Goal: Task Accomplishment & Management: Manage account settings

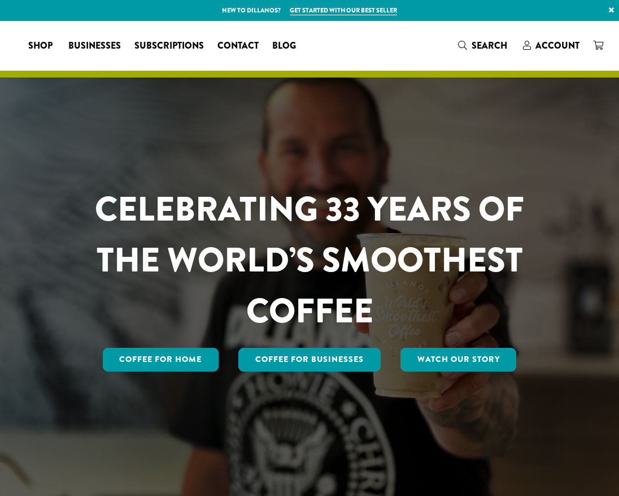
click at [550, 47] on span "Account" at bounding box center [558, 45] width 44 height 13
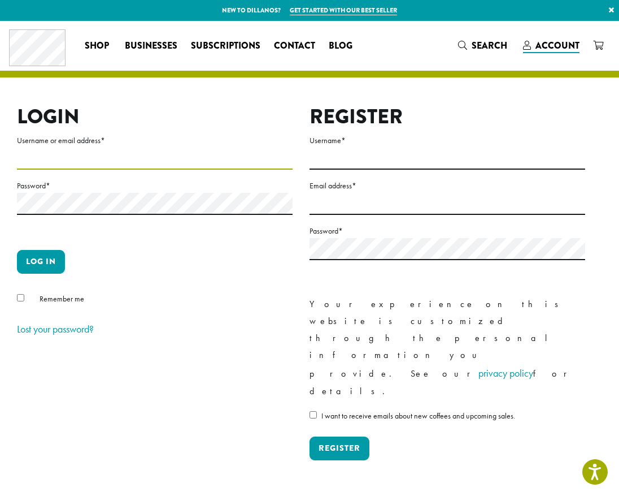
click at [255, 155] on input "Username or email address *" at bounding box center [155, 158] width 276 height 22
type input "**********"
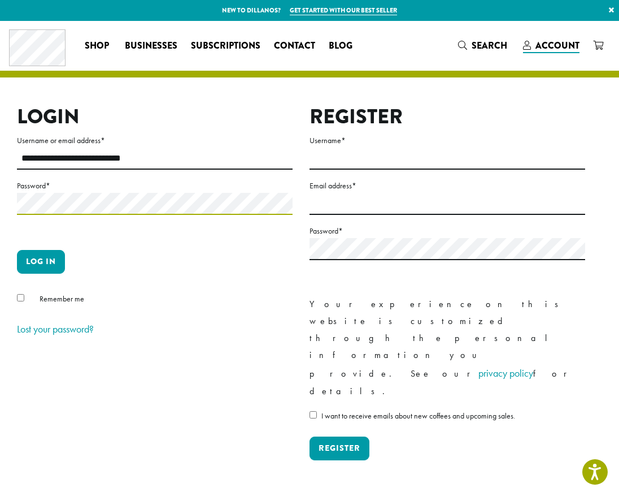
click at [17, 250] on button "Log in" at bounding box center [41, 262] width 48 height 24
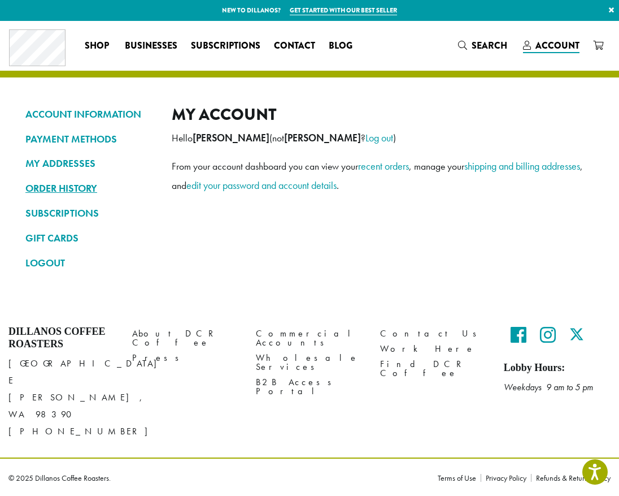
click at [92, 185] on link "ORDER HISTORY" at bounding box center [89, 188] width 129 height 19
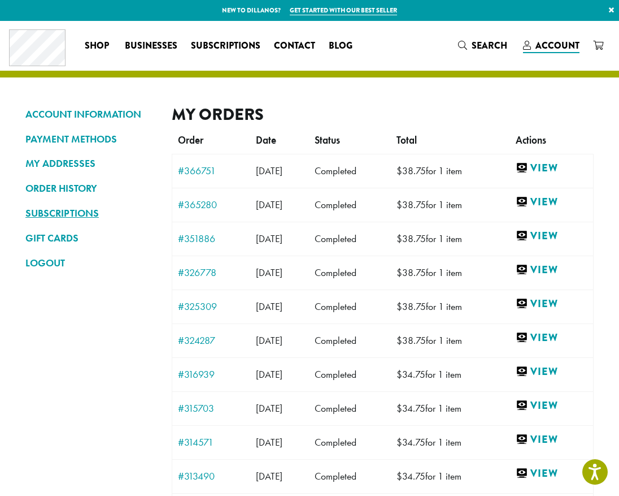
click at [88, 211] on link "SUBSCRIPTIONS" at bounding box center [89, 212] width 129 height 19
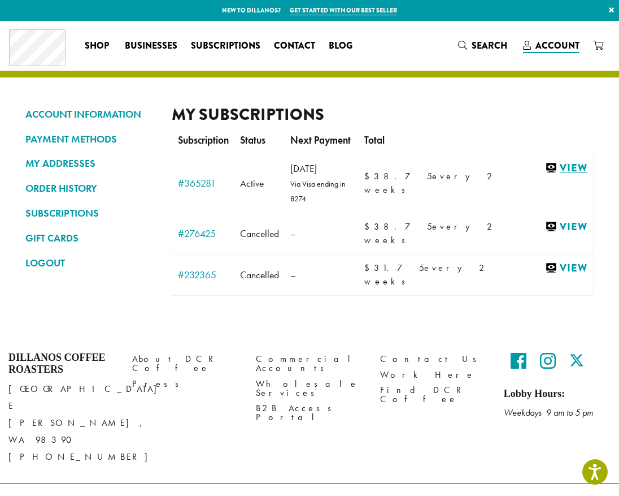
click at [573, 166] on link "View" at bounding box center [566, 168] width 42 height 14
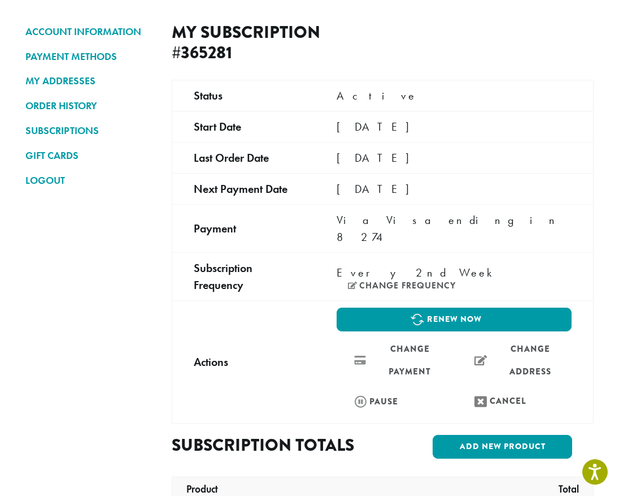
scroll to position [91, 0]
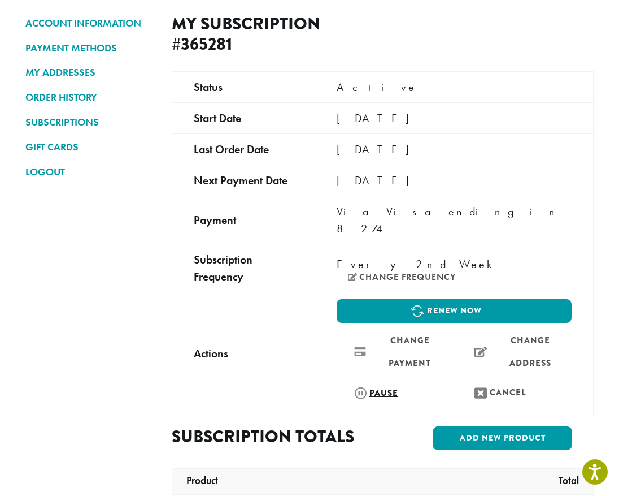
click at [364, 380] on link "Pause" at bounding box center [394, 392] width 115 height 24
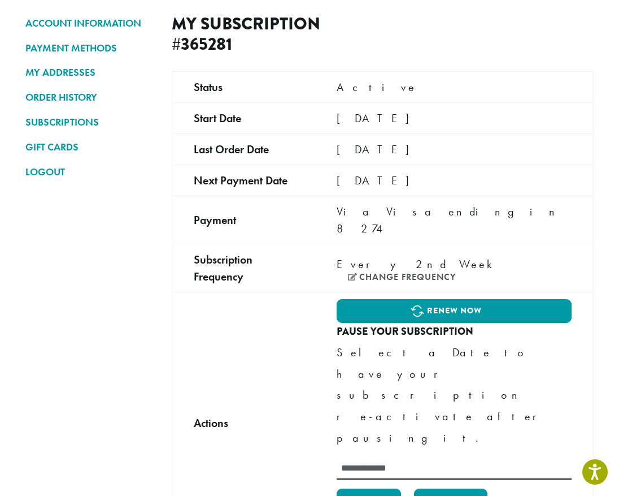
scroll to position [106, 0]
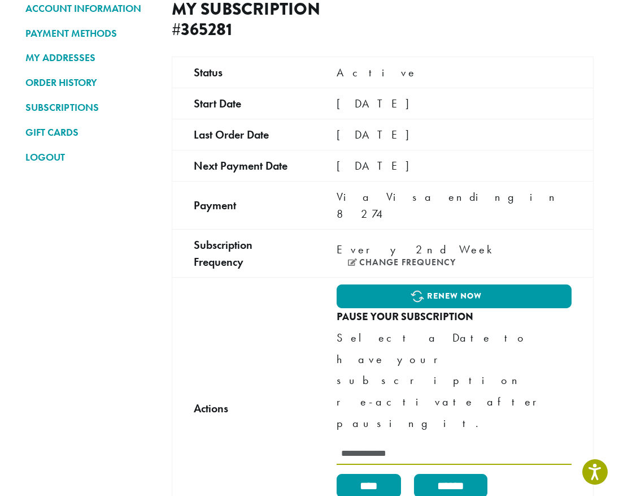
click at [374, 442] on input "text" at bounding box center [454, 453] width 235 height 22
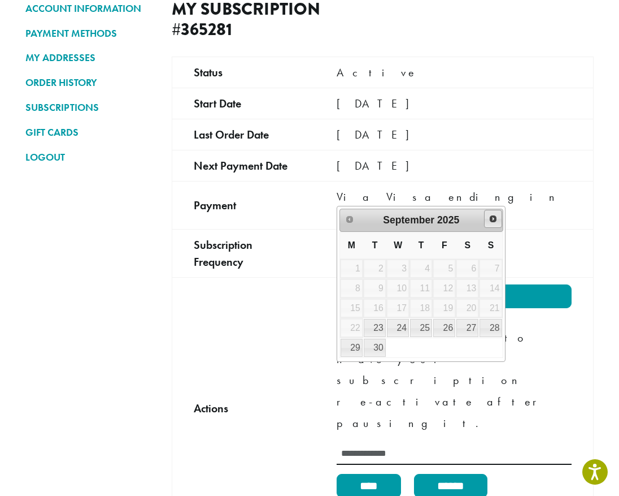
click at [494, 219] on span "Next" at bounding box center [493, 218] width 9 height 9
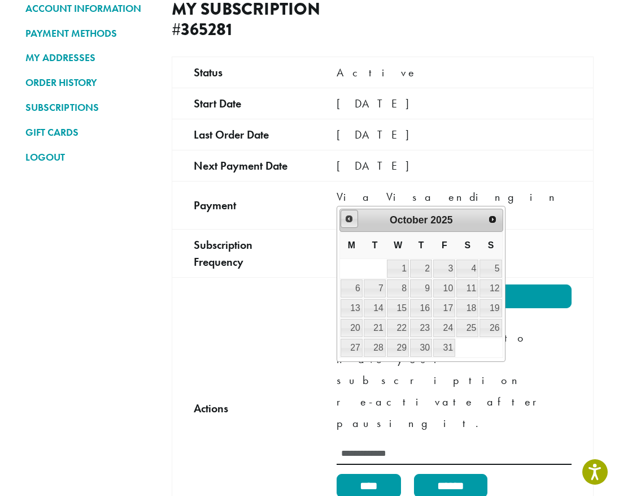
click at [354, 221] on span "Prev" at bounding box center [349, 218] width 9 height 9
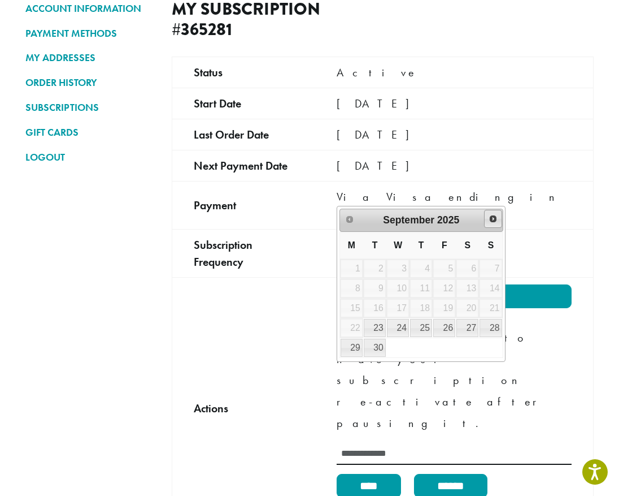
click at [493, 218] on span "Next" at bounding box center [493, 218] width 9 height 9
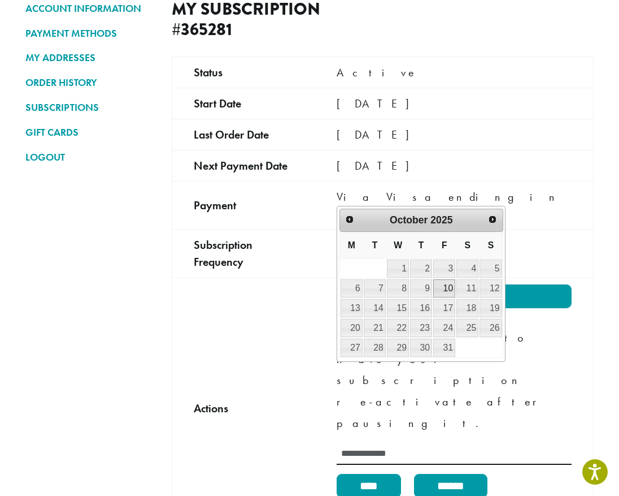
click at [446, 290] on link "10" at bounding box center [444, 288] width 22 height 18
type input "**********"
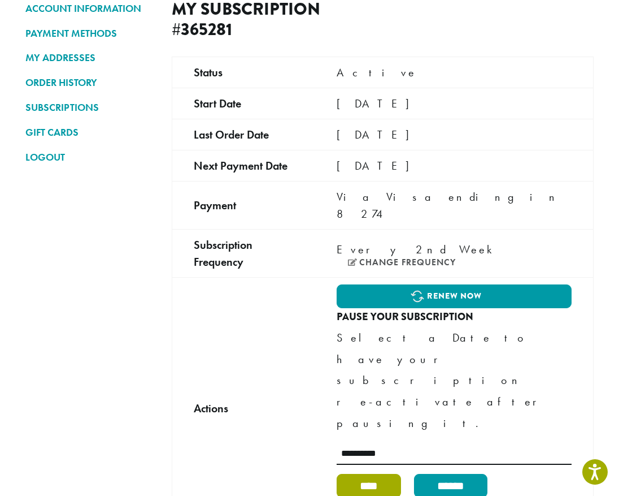
click at [375, 474] on input "****" at bounding box center [369, 486] width 64 height 24
